Goal: Transaction & Acquisition: Book appointment/travel/reservation

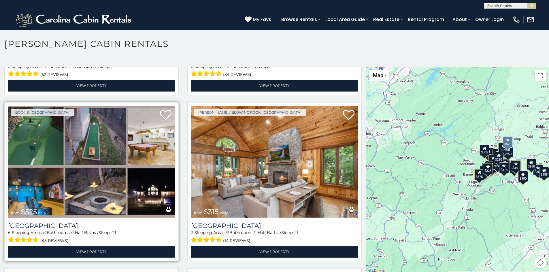
scroll to position [173, 0]
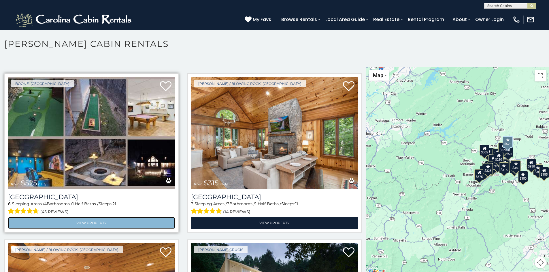
click at [87, 217] on link "View Property" at bounding box center [91, 223] width 167 height 12
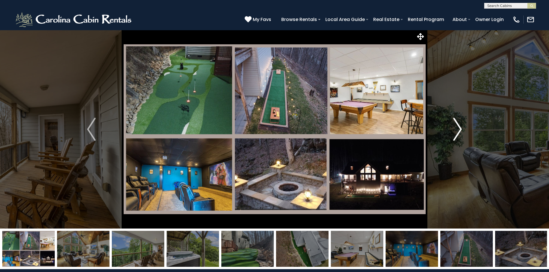
click at [462, 129] on img "Next" at bounding box center [457, 129] width 9 height 23
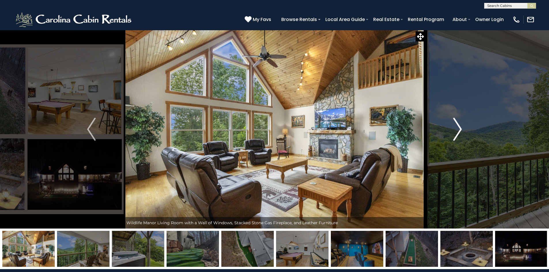
click at [461, 128] on img "Next" at bounding box center [457, 129] width 9 height 23
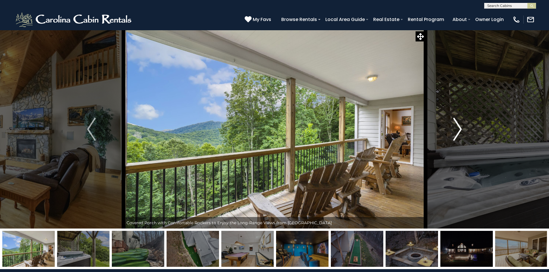
click at [461, 128] on img "Next" at bounding box center [457, 129] width 9 height 23
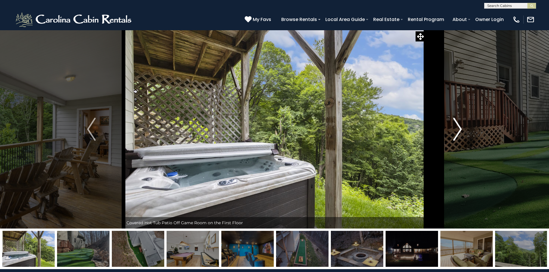
click at [461, 128] on img "Next" at bounding box center [457, 129] width 9 height 23
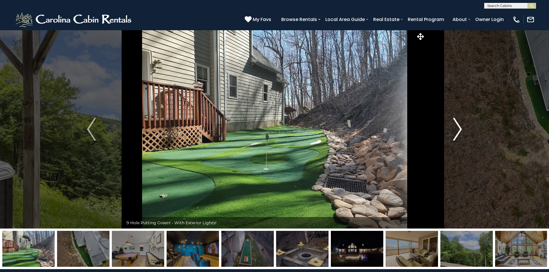
click at [461, 128] on img "Next" at bounding box center [457, 129] width 9 height 23
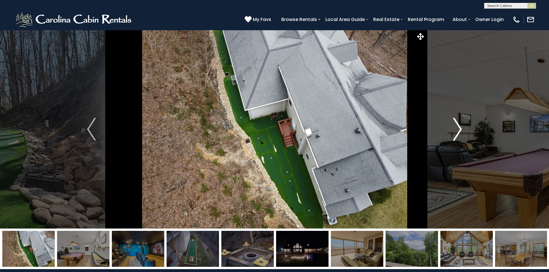
click at [461, 128] on img "Next" at bounding box center [457, 129] width 9 height 23
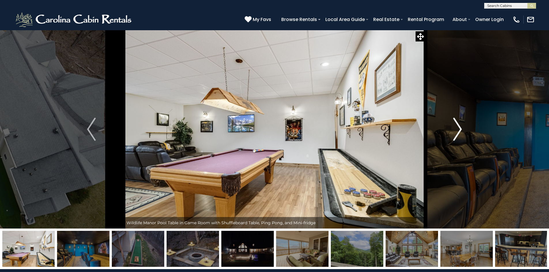
click at [461, 128] on img "Next" at bounding box center [457, 129] width 9 height 23
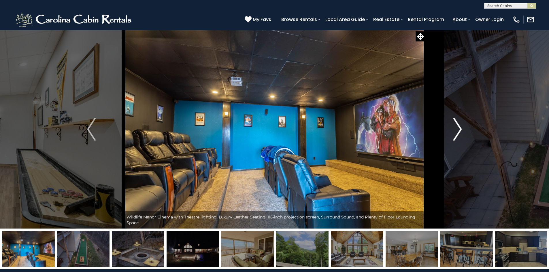
click at [461, 128] on img "Next" at bounding box center [457, 129] width 9 height 23
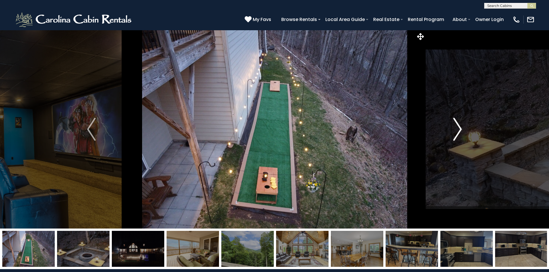
click at [460, 128] on img "Next" at bounding box center [457, 129] width 9 height 23
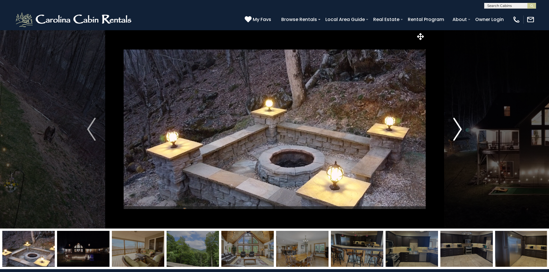
click at [460, 128] on img "Next" at bounding box center [457, 129] width 9 height 23
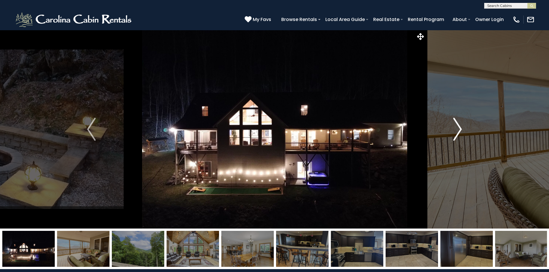
click at [460, 128] on img "Next" at bounding box center [457, 129] width 9 height 23
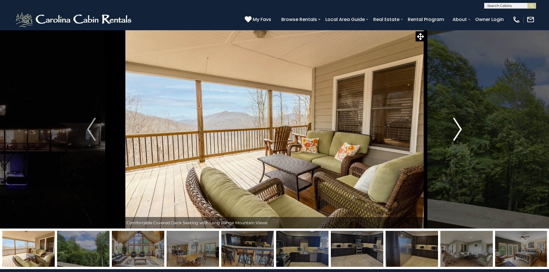
click at [460, 128] on img "Next" at bounding box center [457, 129] width 9 height 23
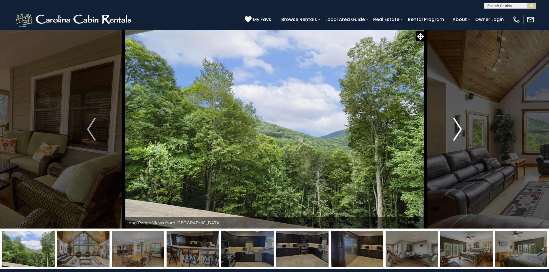
click at [460, 128] on img "Next" at bounding box center [457, 129] width 9 height 23
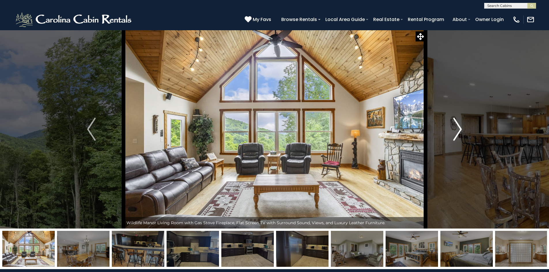
click at [460, 128] on img "Next" at bounding box center [457, 129] width 9 height 23
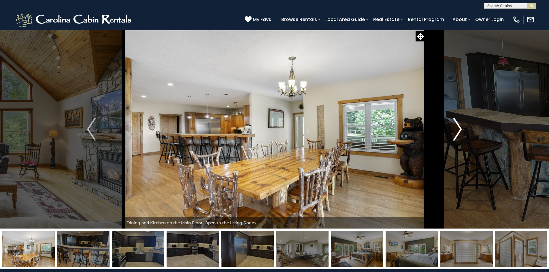
click at [460, 128] on img "Next" at bounding box center [457, 129] width 9 height 23
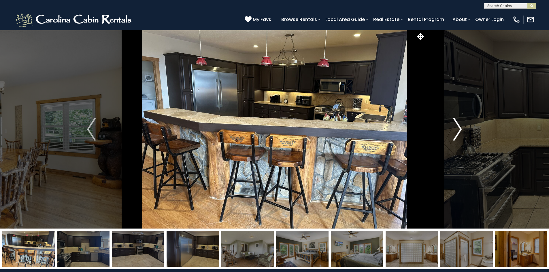
click at [460, 128] on img "Next" at bounding box center [457, 129] width 9 height 23
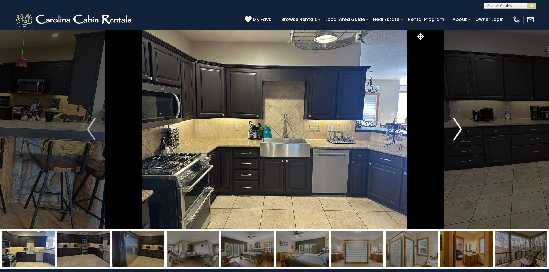
click at [460, 128] on img "Next" at bounding box center [457, 129] width 9 height 23
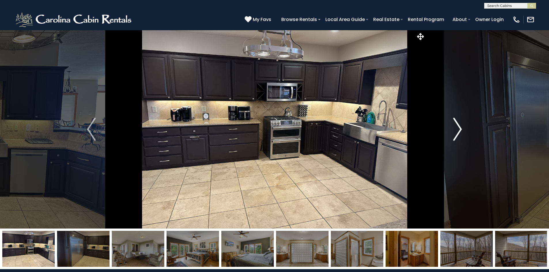
click at [460, 128] on img "Next" at bounding box center [457, 129] width 9 height 23
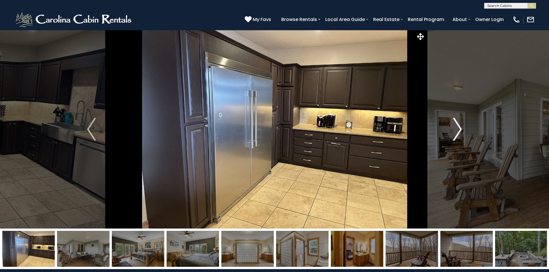
click at [460, 128] on img "Next" at bounding box center [457, 129] width 9 height 23
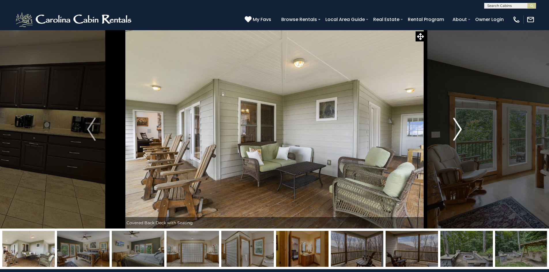
click at [460, 128] on img "Next" at bounding box center [457, 129] width 9 height 23
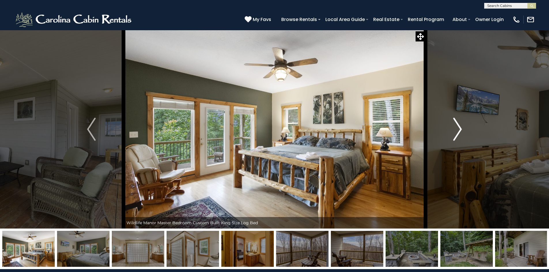
click at [460, 128] on img "Next" at bounding box center [457, 129] width 9 height 23
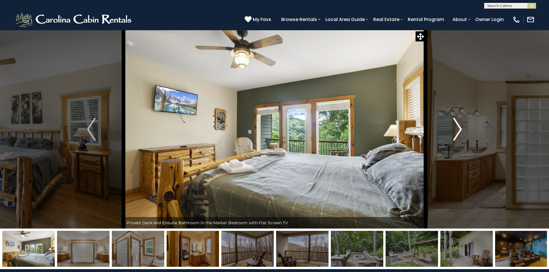
click at [460, 128] on img "Next" at bounding box center [457, 129] width 9 height 23
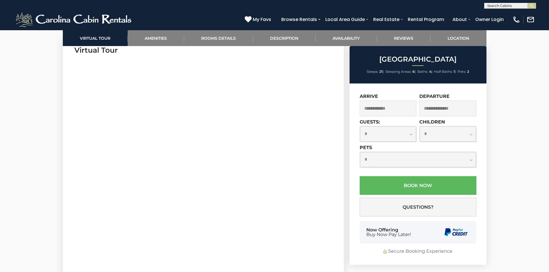
scroll to position [231, 0]
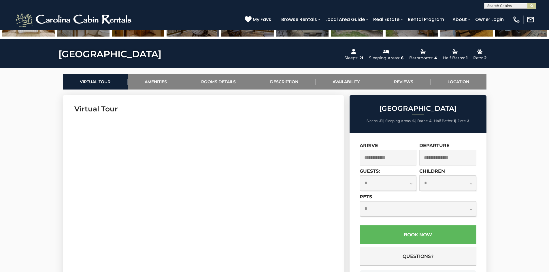
click at [389, 157] on input "text" at bounding box center [388, 158] width 57 height 16
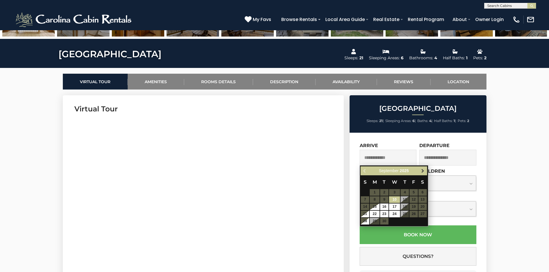
click at [422, 171] on span "Next" at bounding box center [422, 171] width 5 height 5
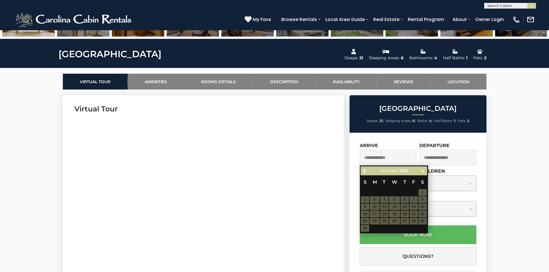
click at [422, 171] on span "Next" at bounding box center [422, 171] width 5 height 5
click at [404, 206] on table "S M T W T F S 1 2 3 4 5 6 7 8 9 10 11 12 13 14 15 16 17 18 19 20 21 22 23 24 25…" at bounding box center [394, 201] width 66 height 50
click at [406, 205] on table "S M T W T F S 1 2 3 4 5 6 7 8 9 10 11 12 13 14 15 16 17 18 19 20 21 22 23 24 25…" at bounding box center [394, 201] width 66 height 50
click at [378, 159] on input "text" at bounding box center [388, 158] width 57 height 16
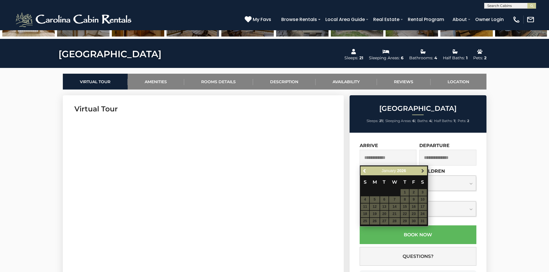
click at [422, 172] on span "Next" at bounding box center [422, 171] width 5 height 5
click at [365, 171] on span "Previous" at bounding box center [365, 171] width 5 height 5
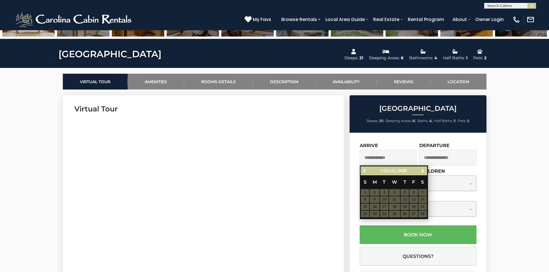
click at [365, 171] on span "Previous" at bounding box center [365, 171] width 5 height 5
click at [365, 171] on div "Previous Next September 2025" at bounding box center [394, 171] width 66 height 9
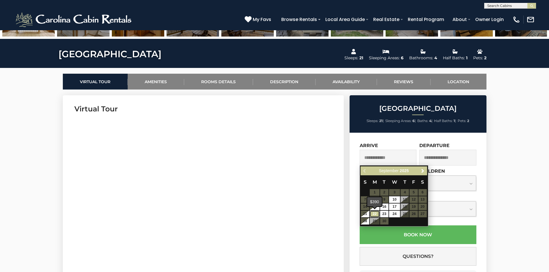
click at [375, 212] on link "22" at bounding box center [375, 214] width 10 height 7
type input "**********"
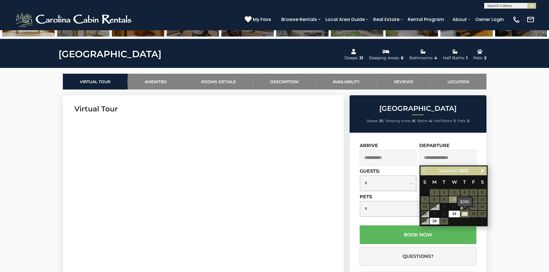
click at [465, 214] on link "25" at bounding box center [465, 214] width 8 height 7
type input "**********"
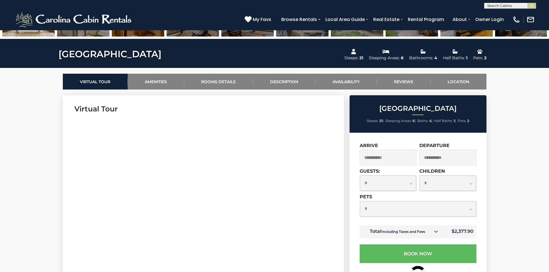
click at [411, 184] on select "**********" at bounding box center [388, 183] width 56 height 15
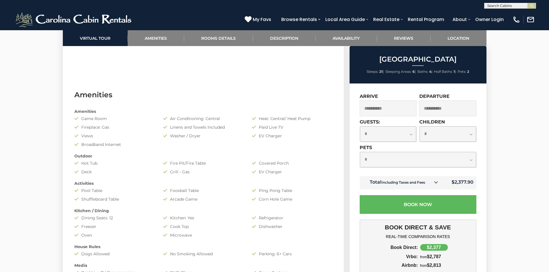
scroll to position [461, 0]
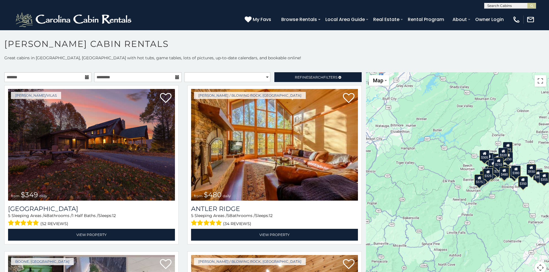
click at [531, 93] on div "$349 $480 $525 $315 $355 $635 $675 $930 $400 $451 $330 $400 $485 $460 $395 $695…" at bounding box center [457, 176] width 183 height 208
click at [525, 126] on div "$349 $480 $525 $315 $355 $635 $675 $930 $400 $451 $330 $400 $485 $460 $395 $695…" at bounding box center [457, 176] width 183 height 208
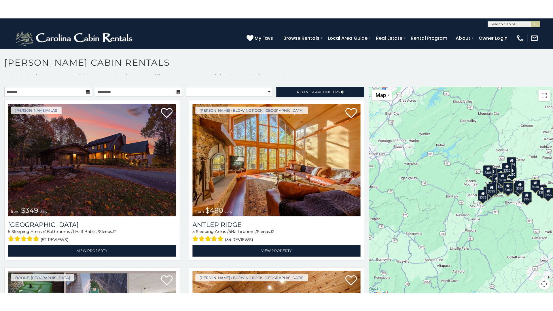
scroll to position [5, 0]
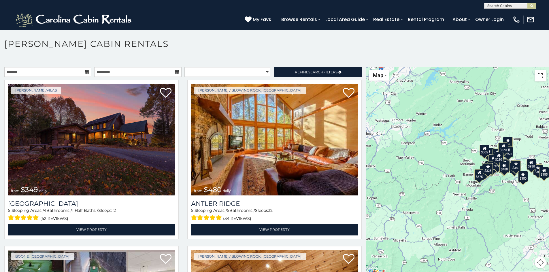
click at [537, 76] on button "Toggle fullscreen view" at bounding box center [541, 76] width 12 height 12
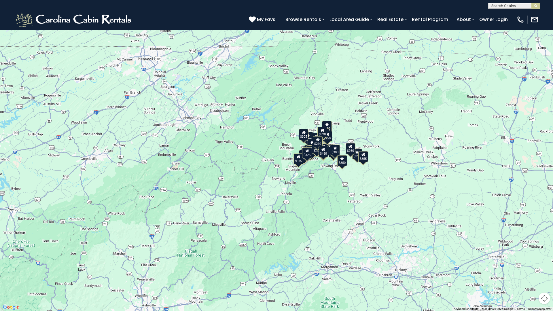
click at [544, 8] on button "Toggle fullscreen view" at bounding box center [545, 9] width 12 height 12
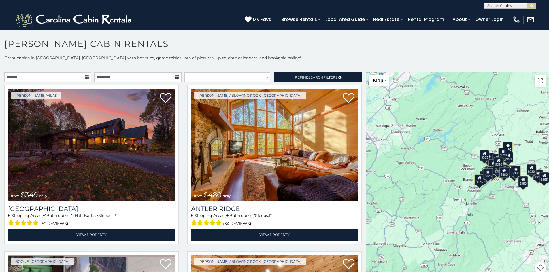
click at [460, 177] on div "$349 $480 $525 $315 $355 $635 $675 $930 $400 $451 $330 $400 $485 $460 $395 $695…" at bounding box center [457, 176] width 183 height 208
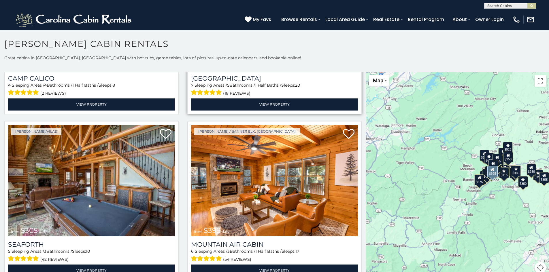
scroll to position [1989, 0]
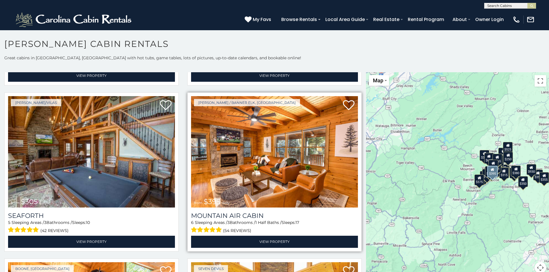
click at [294, 150] on img at bounding box center [274, 152] width 167 height 112
click at [250, 212] on h3 "Mountain Air Cabin" at bounding box center [274, 216] width 167 height 8
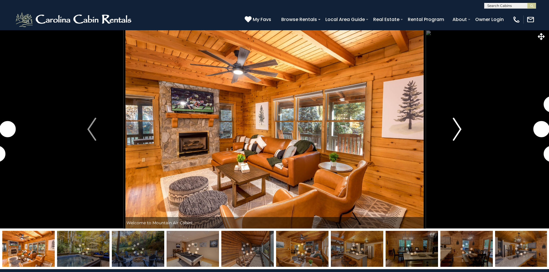
click at [457, 127] on img "Next" at bounding box center [457, 129] width 9 height 23
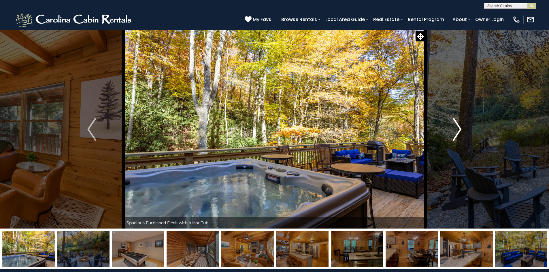
click at [458, 126] on img "Next" at bounding box center [457, 129] width 9 height 23
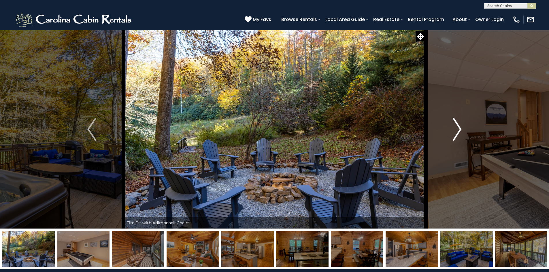
click at [458, 126] on img "Next" at bounding box center [457, 129] width 9 height 23
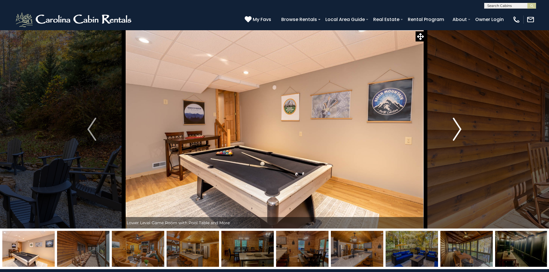
click at [458, 126] on img "Next" at bounding box center [457, 129] width 9 height 23
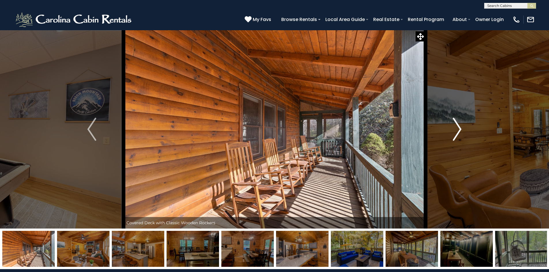
click at [458, 126] on img "Next" at bounding box center [457, 129] width 9 height 23
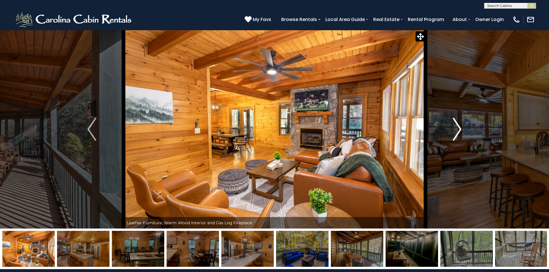
click at [458, 126] on img "Next" at bounding box center [457, 129] width 9 height 23
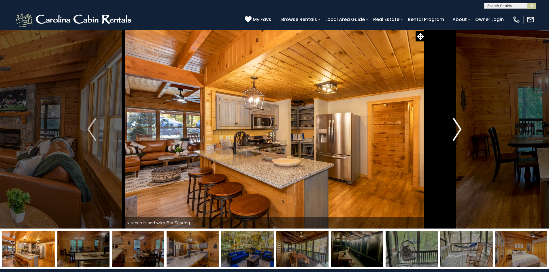
click at [458, 126] on img "Next" at bounding box center [457, 129] width 9 height 23
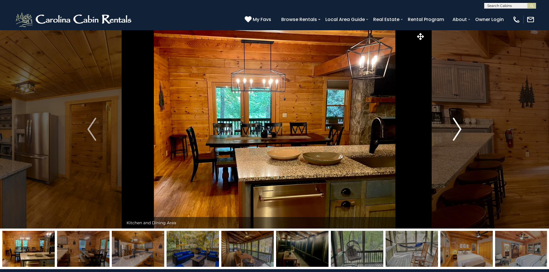
click at [458, 126] on img "Next" at bounding box center [457, 129] width 9 height 23
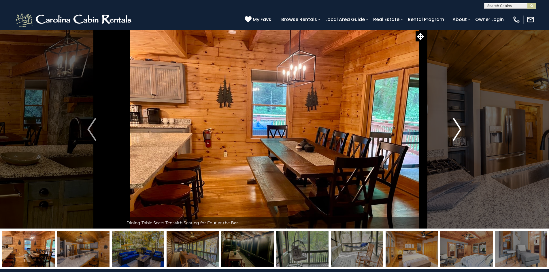
click at [458, 126] on img "Next" at bounding box center [457, 129] width 9 height 23
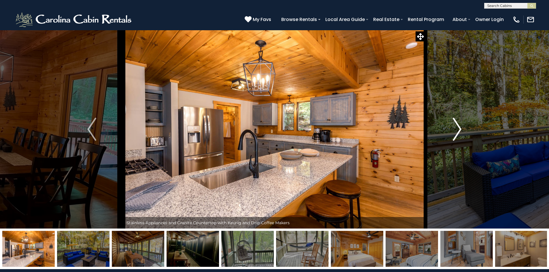
click at [458, 126] on img "Next" at bounding box center [457, 129] width 9 height 23
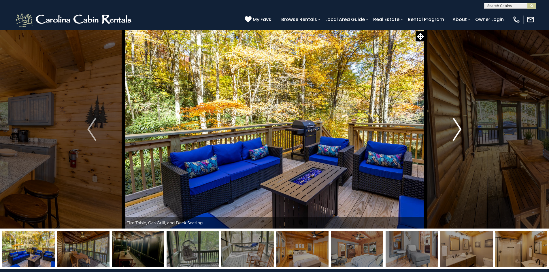
click at [458, 126] on img "Next" at bounding box center [457, 129] width 9 height 23
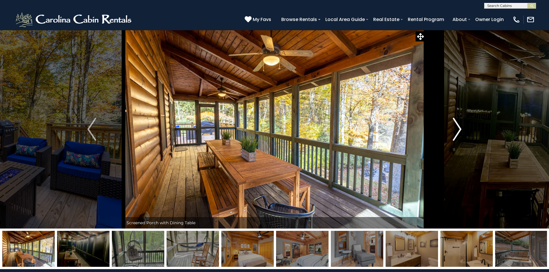
click at [458, 126] on img "Next" at bounding box center [457, 129] width 9 height 23
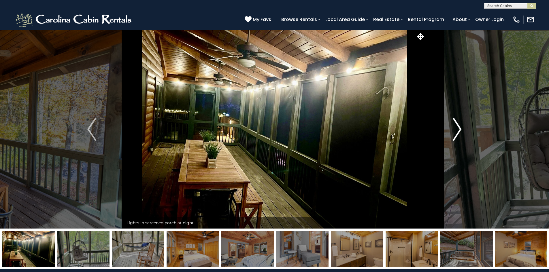
click at [458, 126] on img "Next" at bounding box center [457, 129] width 9 height 23
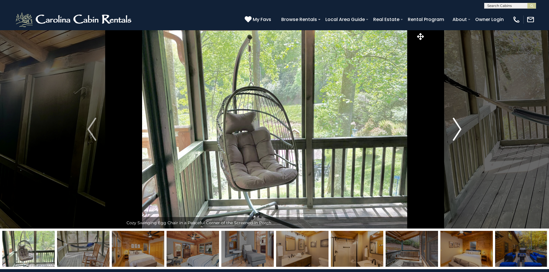
click at [458, 126] on img "Next" at bounding box center [457, 129] width 9 height 23
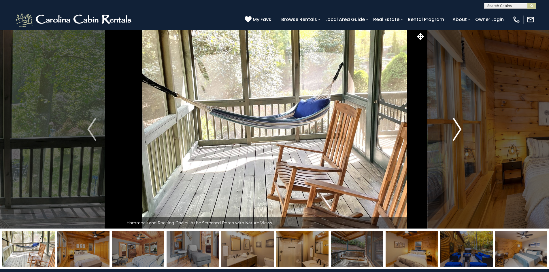
click at [458, 126] on img "Next" at bounding box center [457, 129] width 9 height 23
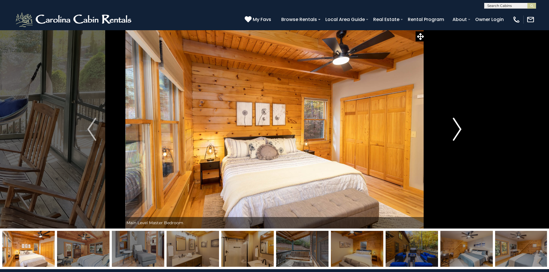
click at [458, 126] on img "Next" at bounding box center [457, 129] width 9 height 23
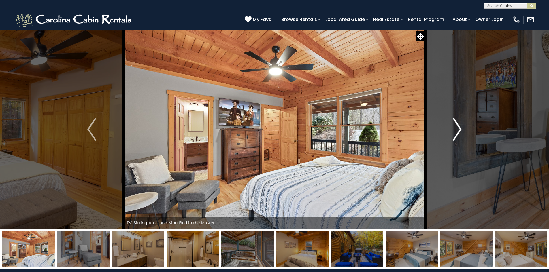
click at [458, 126] on img "Next" at bounding box center [457, 129] width 9 height 23
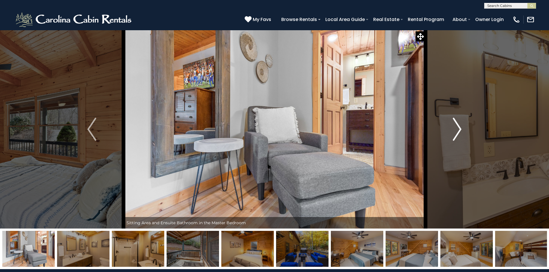
click at [458, 126] on img "Next" at bounding box center [457, 129] width 9 height 23
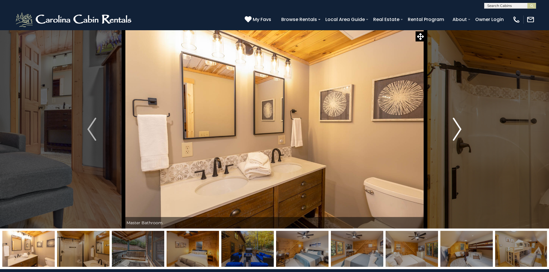
click at [458, 126] on img "Next" at bounding box center [457, 129] width 9 height 23
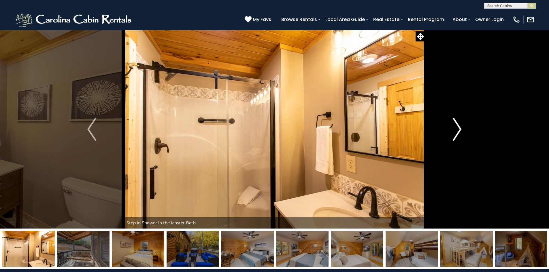
click at [458, 126] on img "Next" at bounding box center [457, 129] width 9 height 23
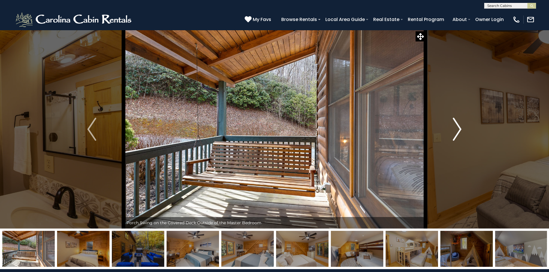
click at [458, 126] on img "Next" at bounding box center [457, 129] width 9 height 23
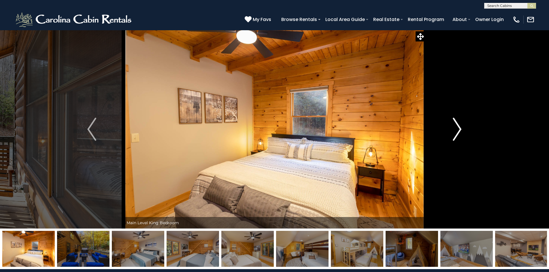
click at [458, 126] on img "Next" at bounding box center [457, 129] width 9 height 23
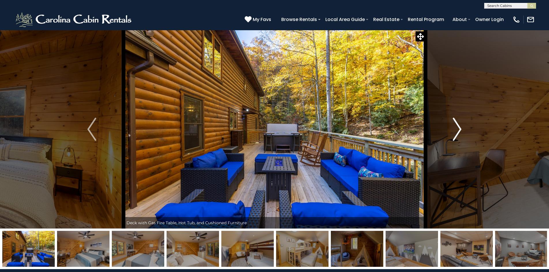
click at [458, 126] on img "Next" at bounding box center [457, 129] width 9 height 23
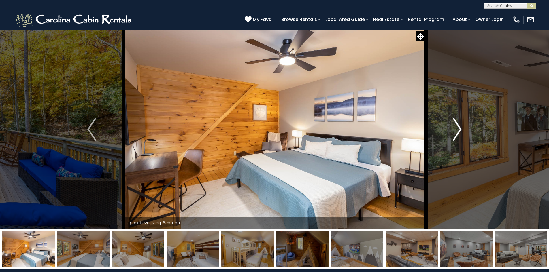
click at [458, 126] on img "Next" at bounding box center [457, 129] width 9 height 23
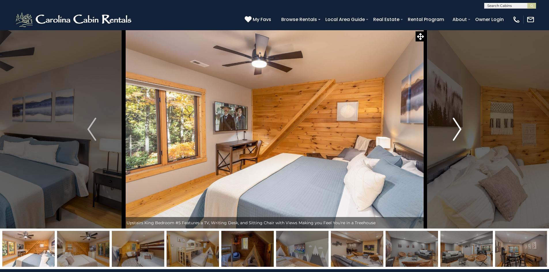
click at [458, 126] on img "Next" at bounding box center [457, 129] width 9 height 23
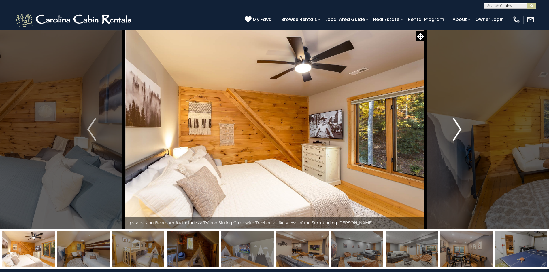
click at [458, 126] on img "Next" at bounding box center [457, 129] width 9 height 23
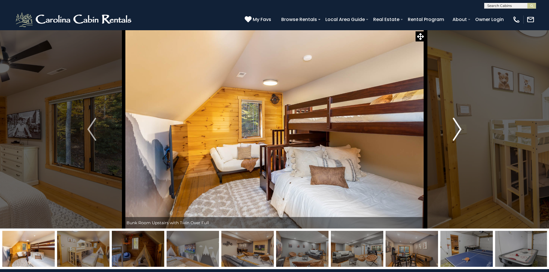
click at [458, 126] on img "Next" at bounding box center [457, 129] width 9 height 23
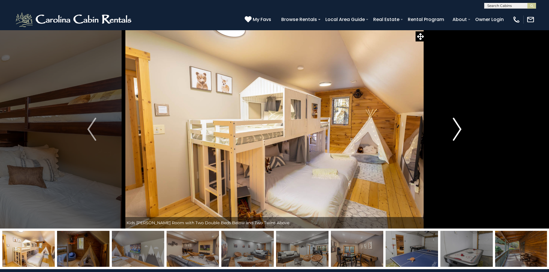
click at [458, 126] on img "Next" at bounding box center [457, 129] width 9 height 23
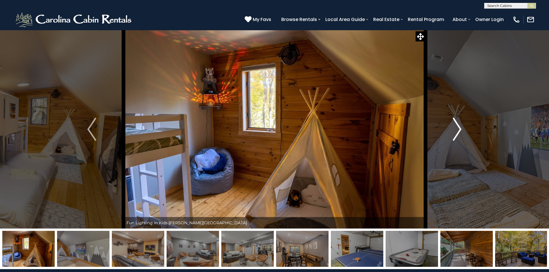
click at [458, 126] on img "Next" at bounding box center [457, 129] width 9 height 23
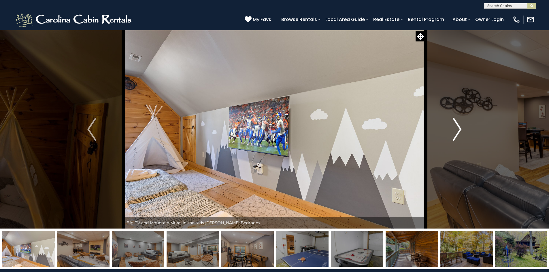
click at [458, 126] on img "Next" at bounding box center [457, 129] width 9 height 23
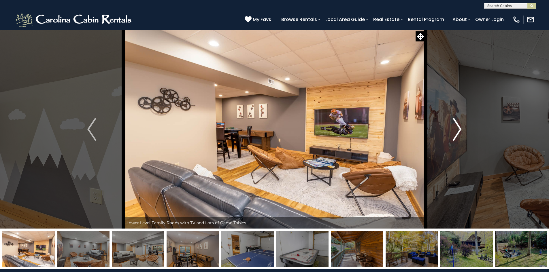
click at [458, 126] on img "Next" at bounding box center [457, 129] width 9 height 23
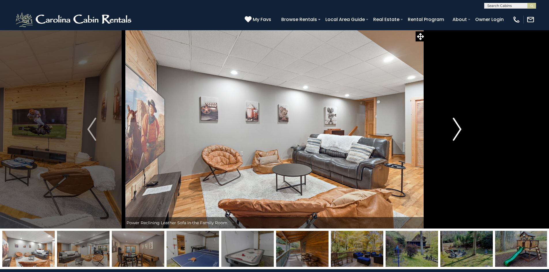
click at [458, 126] on img "Next" at bounding box center [457, 129] width 9 height 23
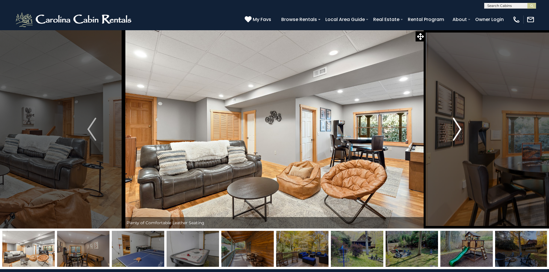
click at [458, 126] on img "Next" at bounding box center [457, 129] width 9 height 23
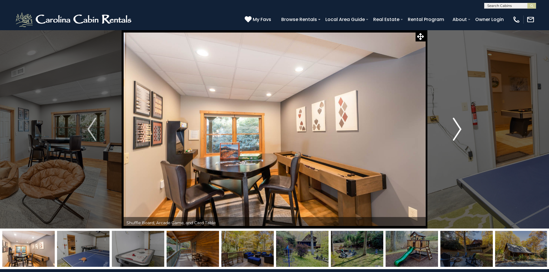
click at [458, 126] on img "Next" at bounding box center [457, 129] width 9 height 23
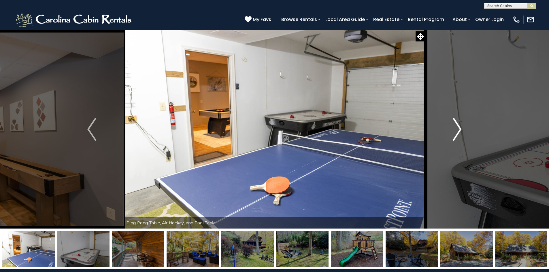
click at [458, 126] on img "Next" at bounding box center [457, 129] width 9 height 23
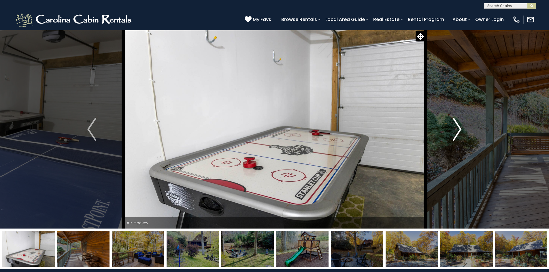
click at [458, 126] on img "Next" at bounding box center [457, 129] width 9 height 23
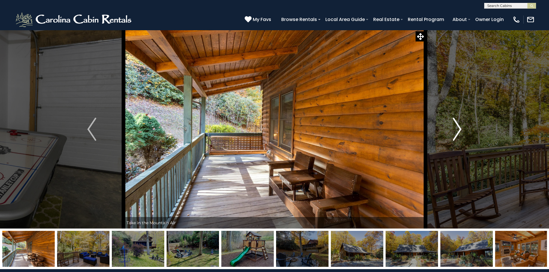
click at [458, 126] on img "Next" at bounding box center [457, 129] width 9 height 23
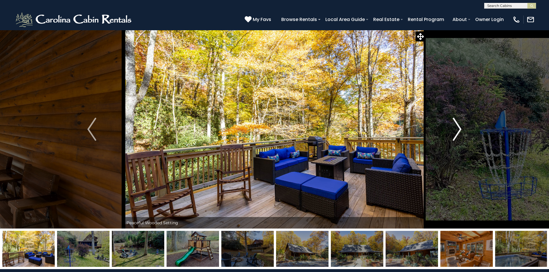
click at [458, 126] on img "Next" at bounding box center [457, 129] width 9 height 23
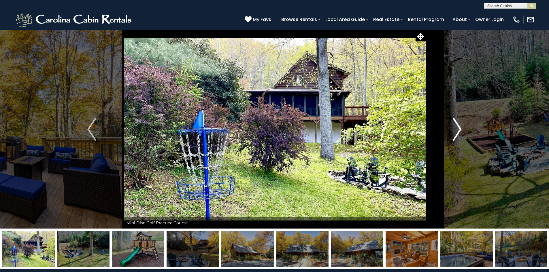
click at [458, 126] on img "Next" at bounding box center [457, 129] width 9 height 23
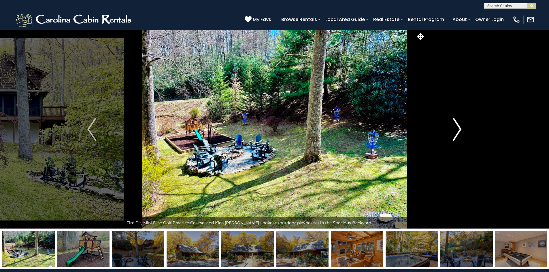
click at [458, 126] on img "Next" at bounding box center [457, 129] width 9 height 23
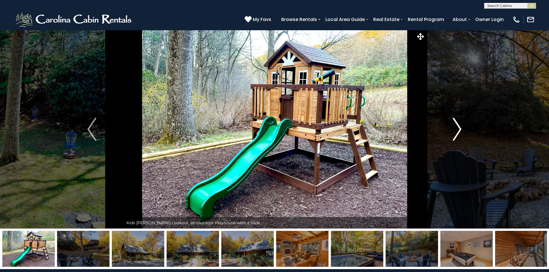
click at [458, 126] on img "Next" at bounding box center [457, 129] width 9 height 23
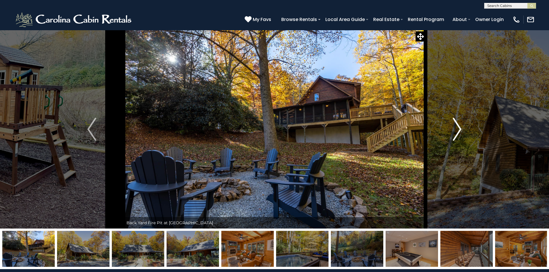
click at [458, 126] on img "Next" at bounding box center [457, 129] width 9 height 23
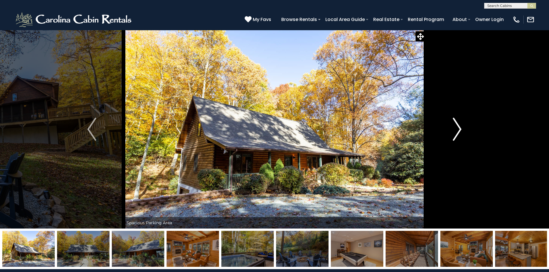
click at [458, 126] on img "Next" at bounding box center [457, 129] width 9 height 23
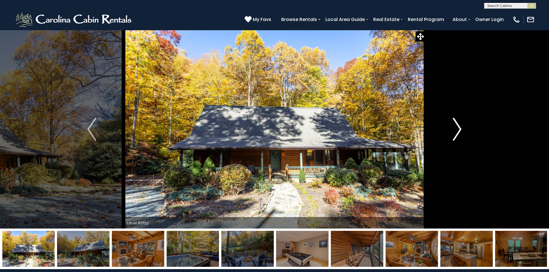
click at [458, 126] on img "Next" at bounding box center [457, 129] width 9 height 23
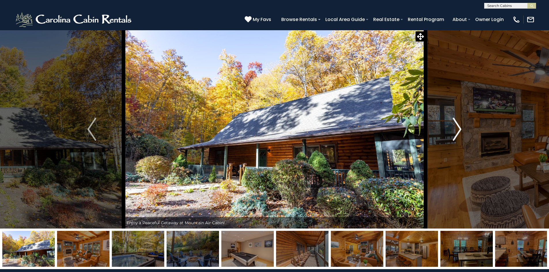
click at [458, 126] on img "Next" at bounding box center [457, 129] width 9 height 23
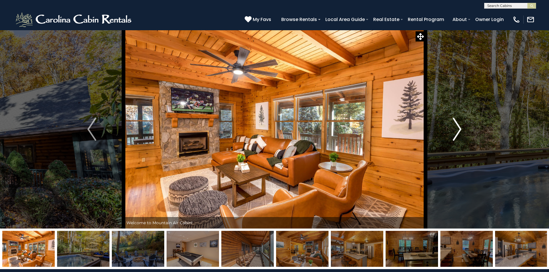
click at [458, 126] on img "Next" at bounding box center [457, 129] width 9 height 23
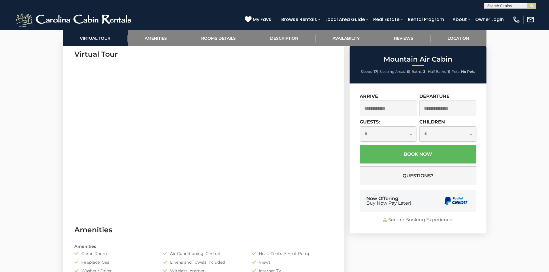
scroll to position [144, 0]
